Goal: Task Accomplishment & Management: Complete application form

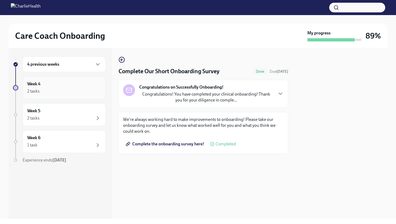
click at [76, 93] on div "2 tasks" at bounding box center [64, 91] width 74 height 6
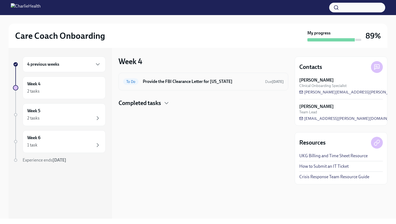
click at [193, 83] on h6 "Provide the FBI Clearance Letter for [US_STATE]" at bounding box center [202, 82] width 118 height 6
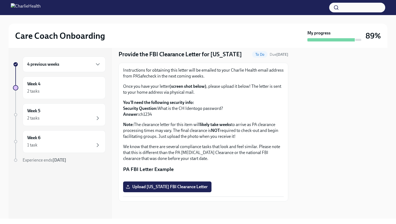
scroll to position [77, 0]
click at [100, 119] on icon "button" at bounding box center [98, 118] width 6 height 6
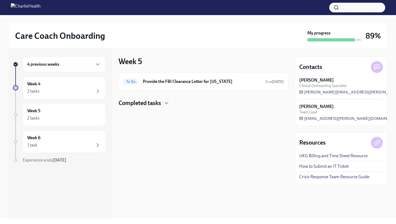
click at [152, 100] on h4 "Completed tasks" at bounding box center [140, 103] width 43 height 8
click at [71, 145] on div "1 task" at bounding box center [64, 145] width 74 height 6
click at [96, 144] on icon "button" at bounding box center [98, 145] width 6 height 6
